Goal: Task Accomplishment & Management: Use online tool/utility

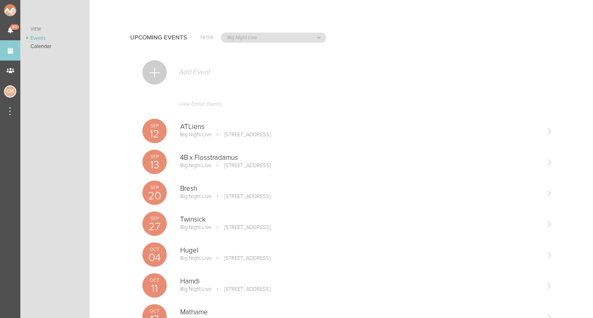
select select "1884"
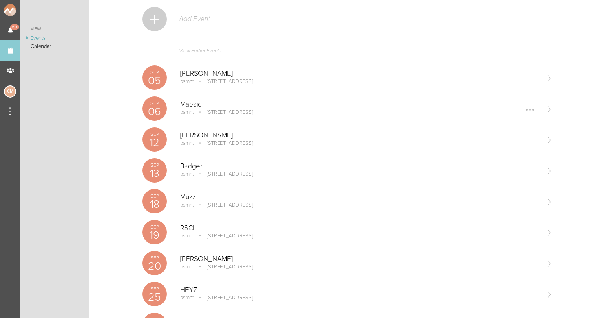
scroll to position [61, 0]
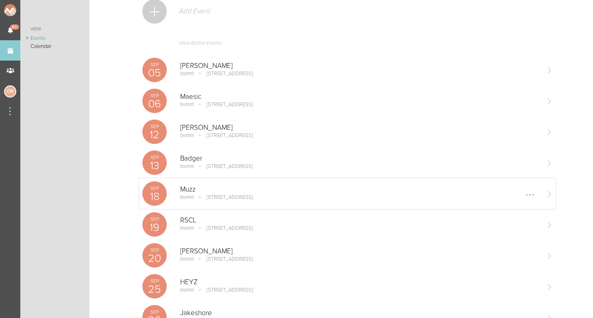
click at [195, 200] on div "Muzz bsmnt 100 Stuart St Boston, MA Edit Remove" at bounding box center [359, 194] width 359 height 16
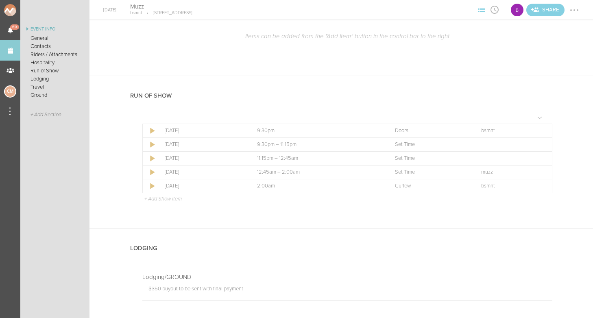
scroll to position [519, 0]
click at [540, 142] on div at bounding box center [541, 145] width 13 height 13
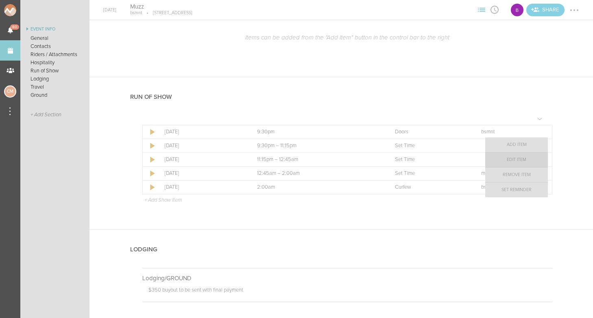
click at [529, 164] on link "Edit Item" at bounding box center [517, 160] width 63 height 15
select select "Set Time"
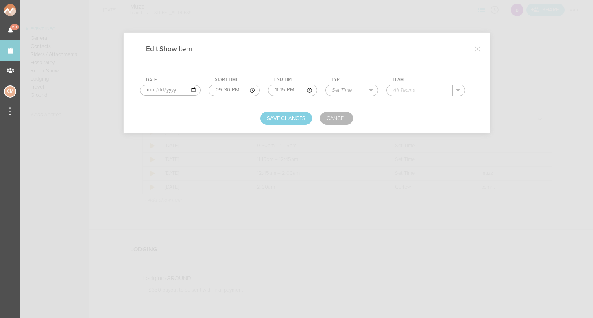
click at [407, 96] on td "Team ." at bounding box center [430, 87] width 87 height 26
click at [402, 89] on input "text" at bounding box center [420, 90] width 66 height 11
type input "Stin"
click at [296, 118] on button "Save Changes" at bounding box center [286, 118] width 52 height 13
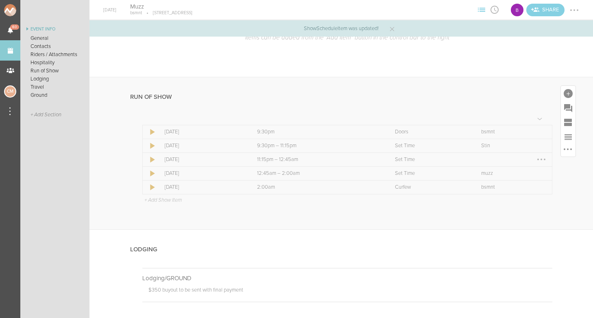
click at [543, 155] on div at bounding box center [541, 159] width 13 height 13
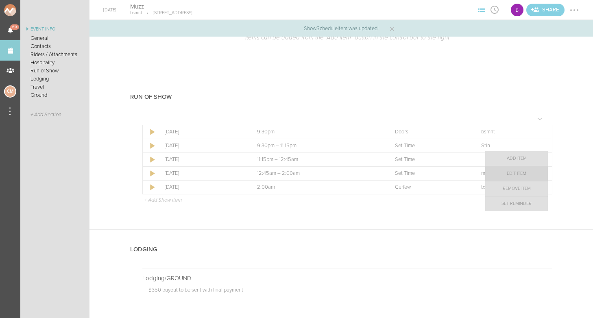
click at [524, 172] on link "Edit Item" at bounding box center [517, 173] width 63 height 15
select select "Set Time"
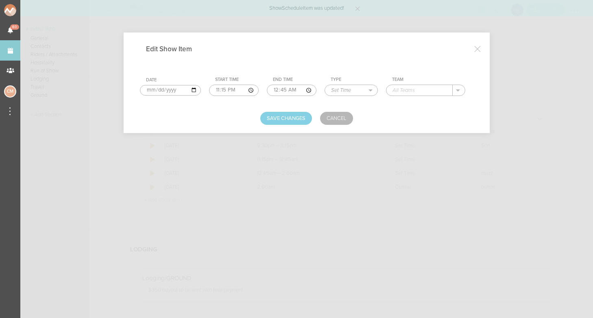
click at [413, 87] on input "text" at bounding box center [420, 90] width 66 height 11
type input "[PERSON_NAME]"
click at [271, 118] on button "Save Changes" at bounding box center [286, 118] width 52 height 13
